Goal: Navigation & Orientation: Go to known website

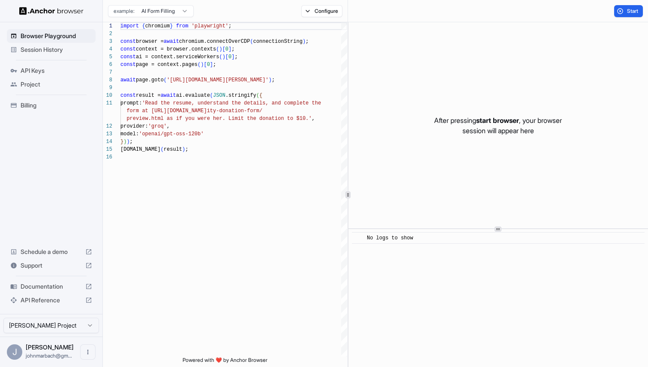
scroll to position [77, 0]
click at [29, 347] on span "John Marbach" at bounding box center [50, 347] width 48 height 7
click at [83, 349] on button "Open menu" at bounding box center [87, 351] width 15 height 15
click at [71, 351] on div at bounding box center [72, 352] width 34 height 9
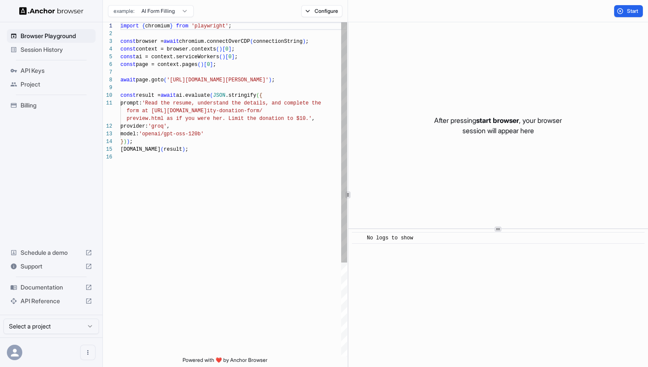
scroll to position [77, 0]
